Goal: Check status: Check status

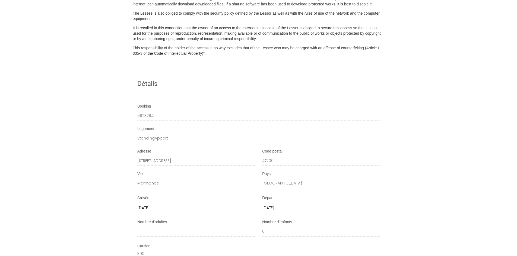
scroll to position [597, 0]
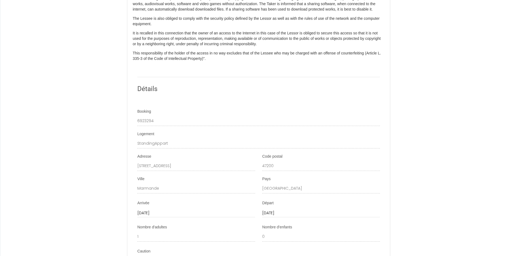
scroll to position [597, 0]
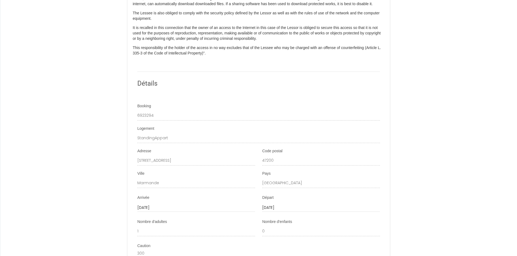
click at [135, 121] on li "Booking 6923294" at bounding box center [259, 112] width 262 height 17
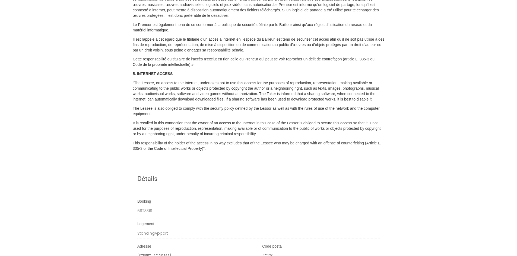
scroll to position [581, 0]
